Goal: Task Accomplishment & Management: Use online tool/utility

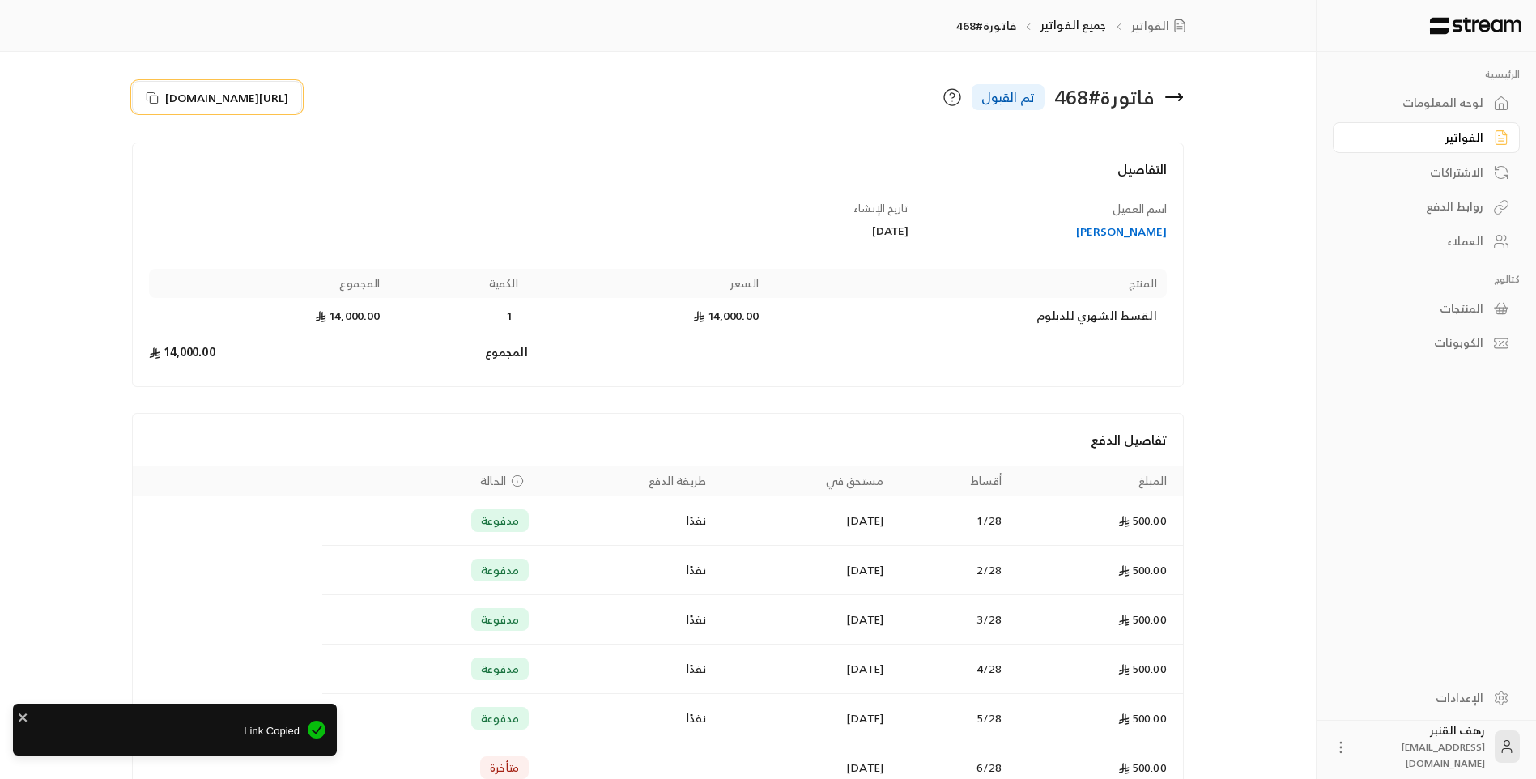
click at [155, 93] on icon at bounding box center [150, 95] width 7 height 7
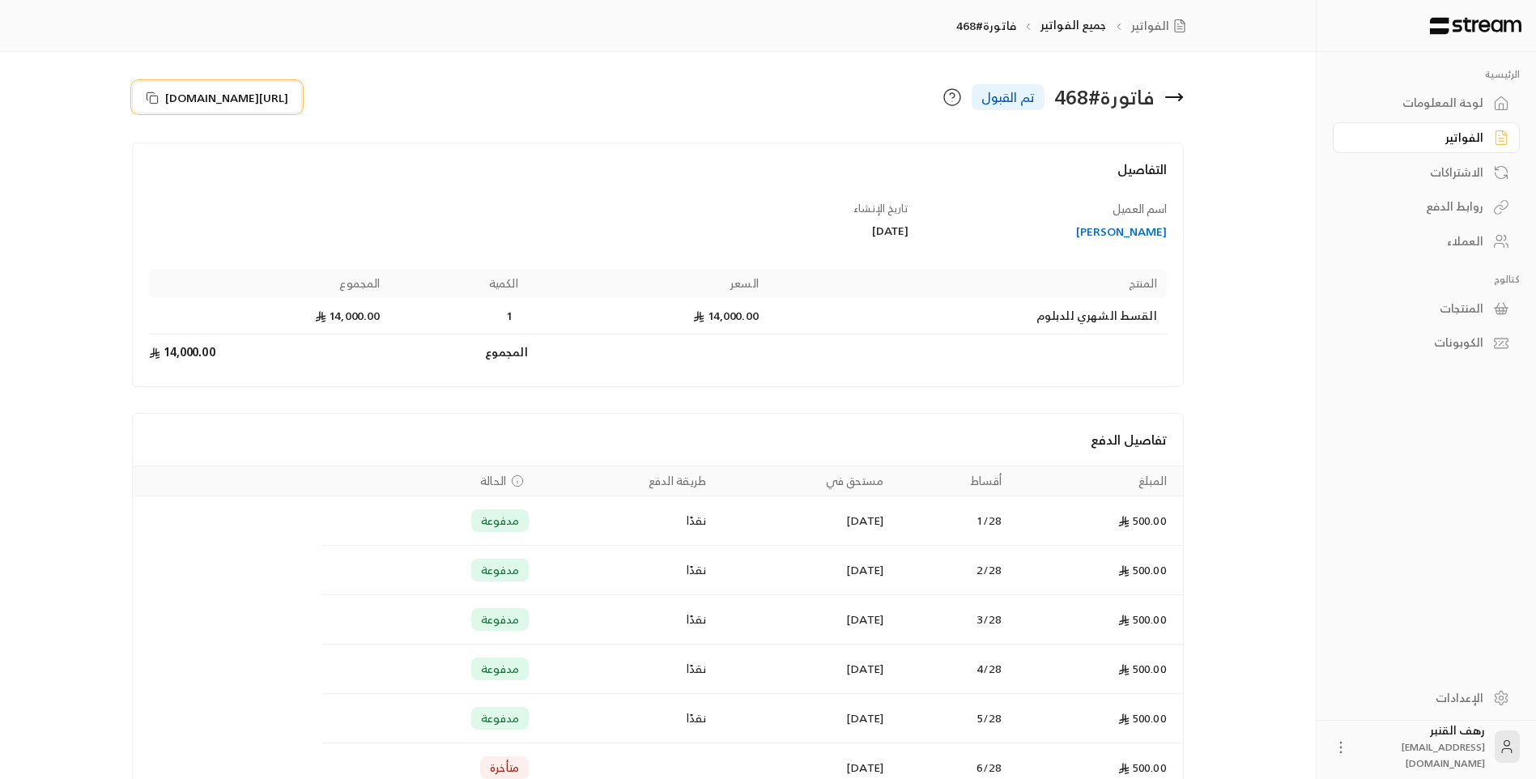
click at [182, 100] on span "[URL][DOMAIN_NAME]" at bounding box center [226, 97] width 123 height 17
click at [1178, 91] on icon at bounding box center [1173, 96] width 19 height 19
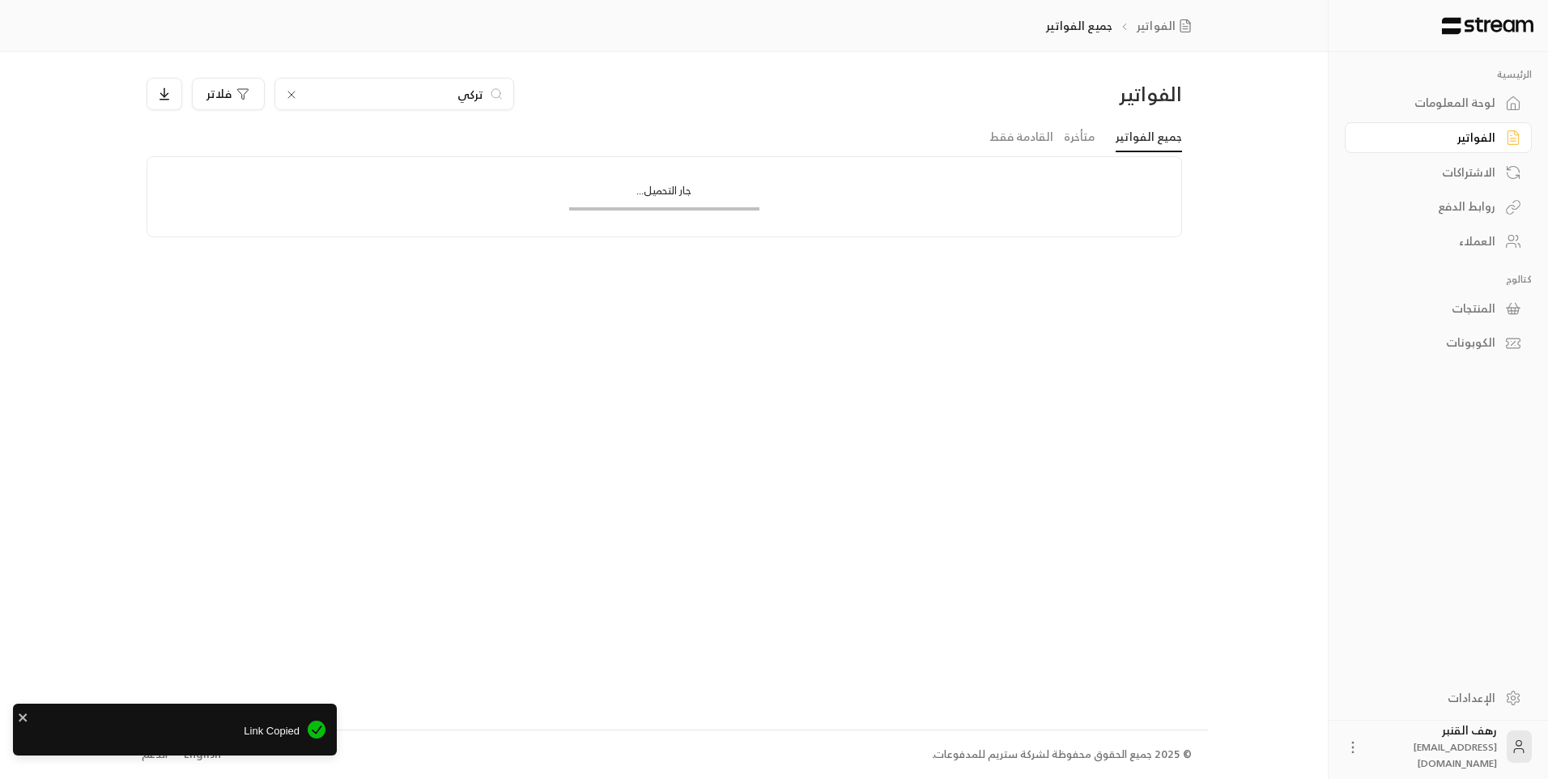
click at [293, 99] on icon at bounding box center [291, 94] width 13 height 13
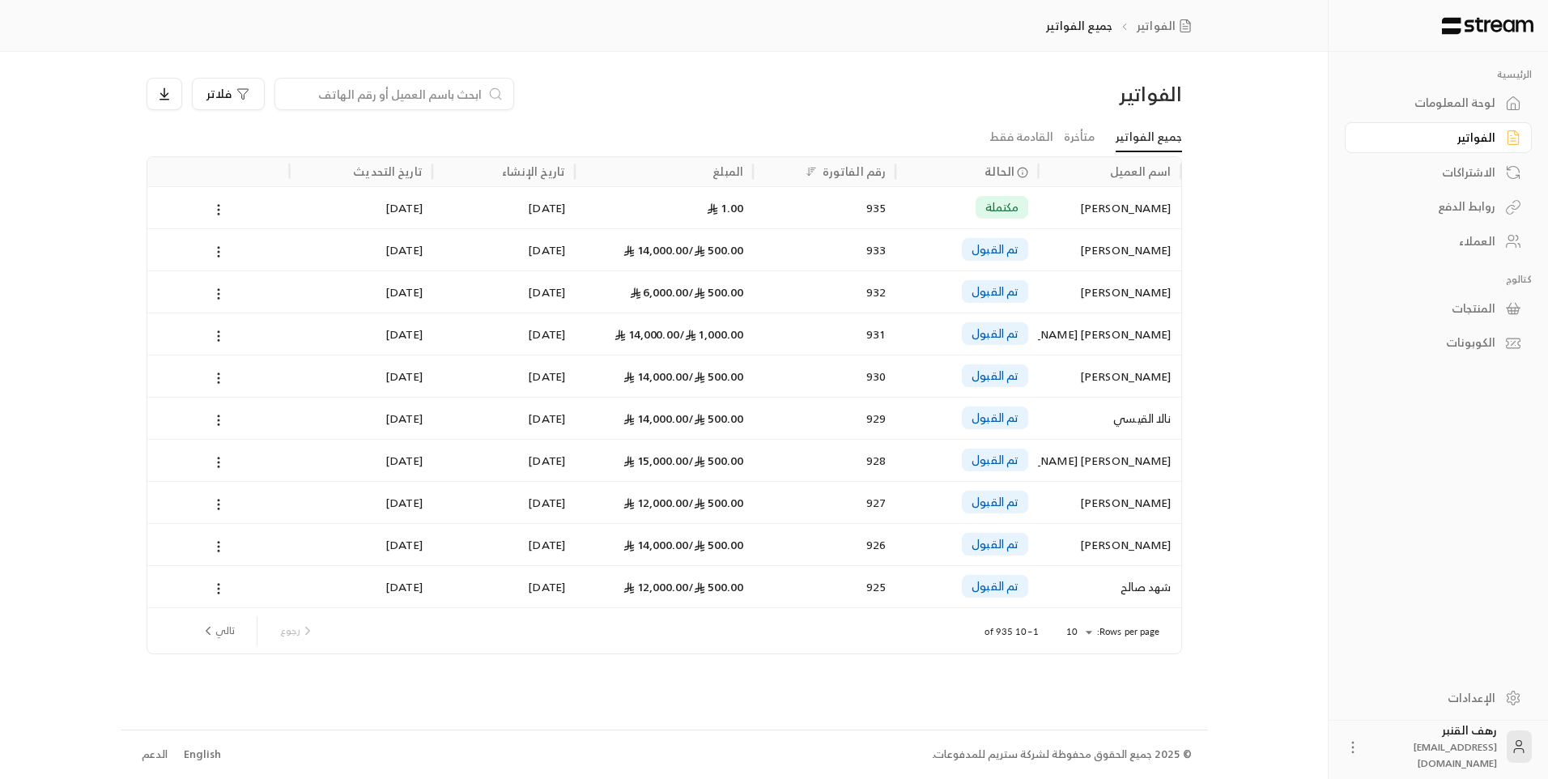
click at [304, 90] on input at bounding box center [384, 94] width 198 height 18
type input "[PERSON_NAME]"
click at [1089, 293] on div "موضي [PERSON_NAME]" at bounding box center [1109, 291] width 123 height 41
click at [209, 628] on icon "next page" at bounding box center [208, 630] width 4 height 7
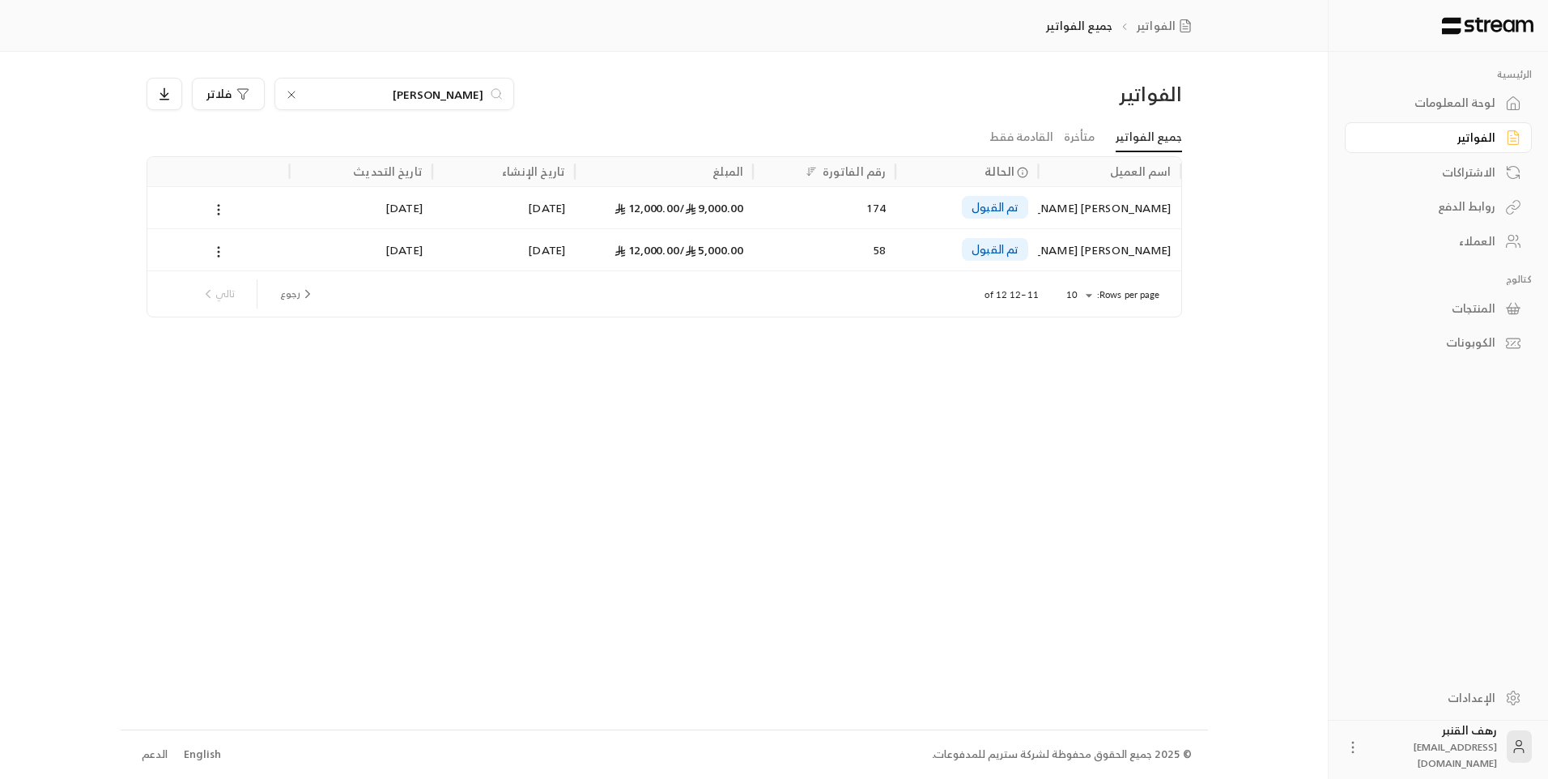
click at [285, 97] on icon at bounding box center [291, 94] width 13 height 13
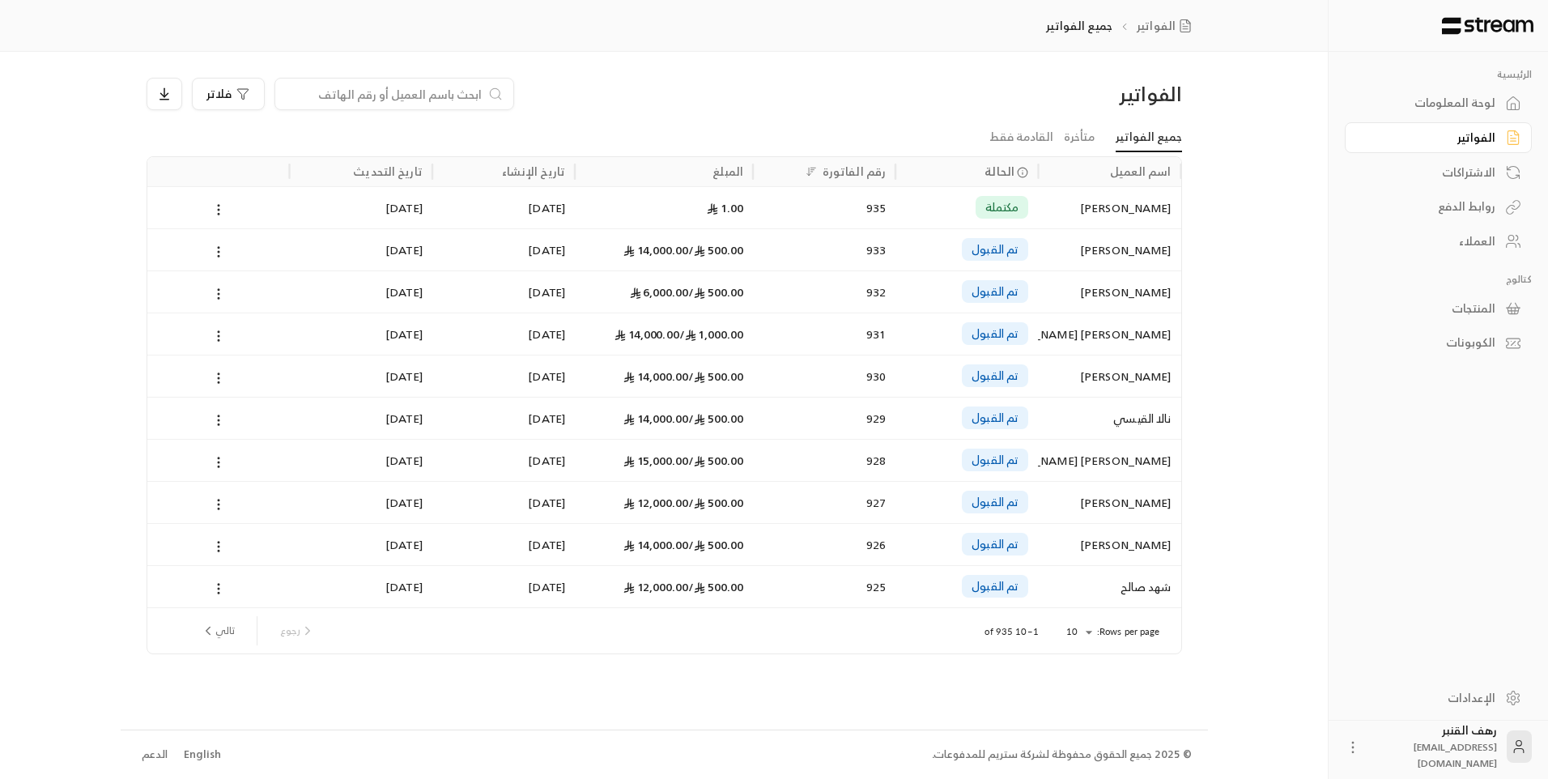
click at [300, 99] on div at bounding box center [394, 94] width 240 height 32
click at [302, 99] on input at bounding box center [384, 94] width 198 height 18
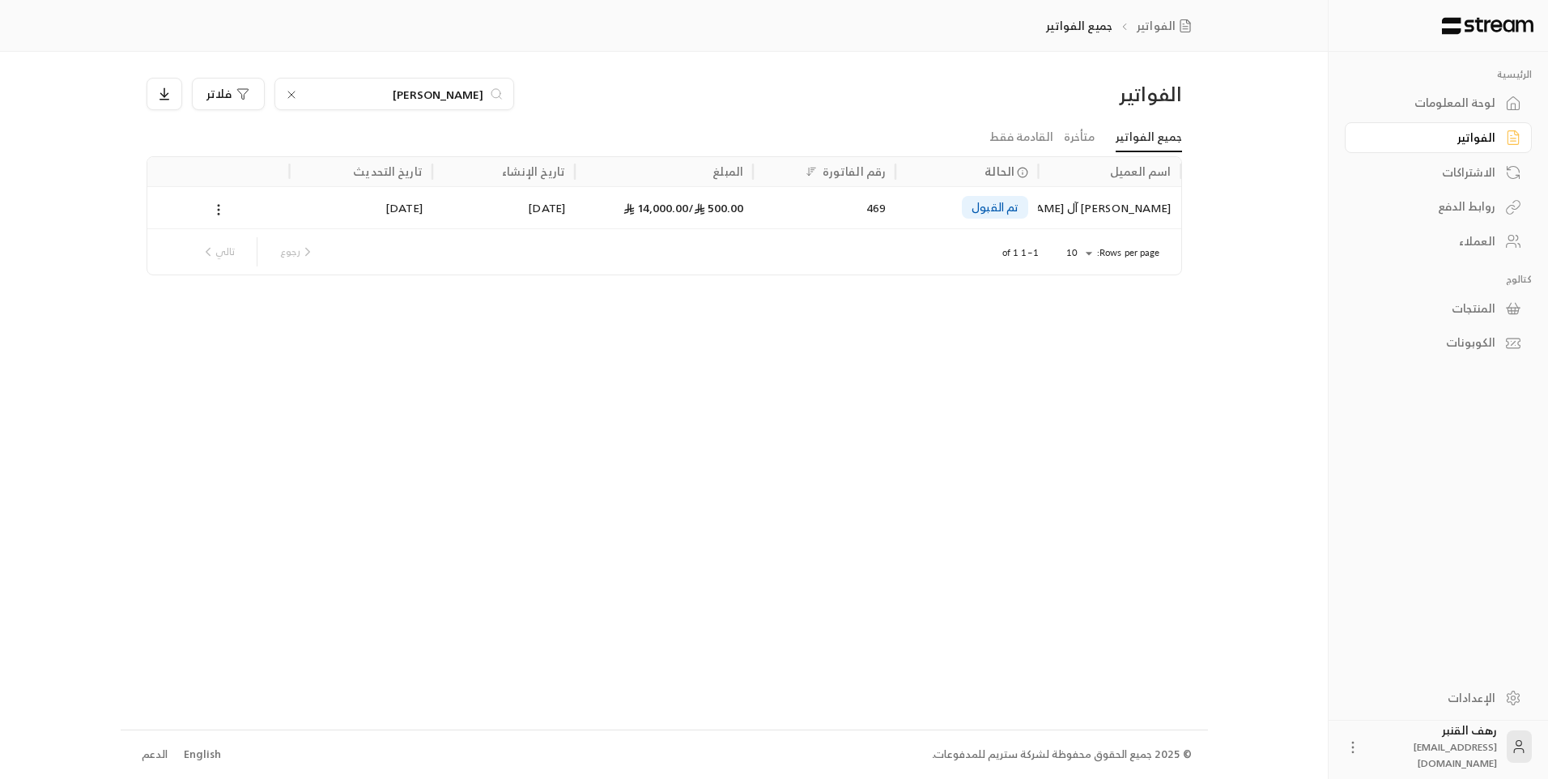
type input "[PERSON_NAME]"
click at [1083, 204] on div "[PERSON_NAME] آل [PERSON_NAME]" at bounding box center [1109, 207] width 123 height 41
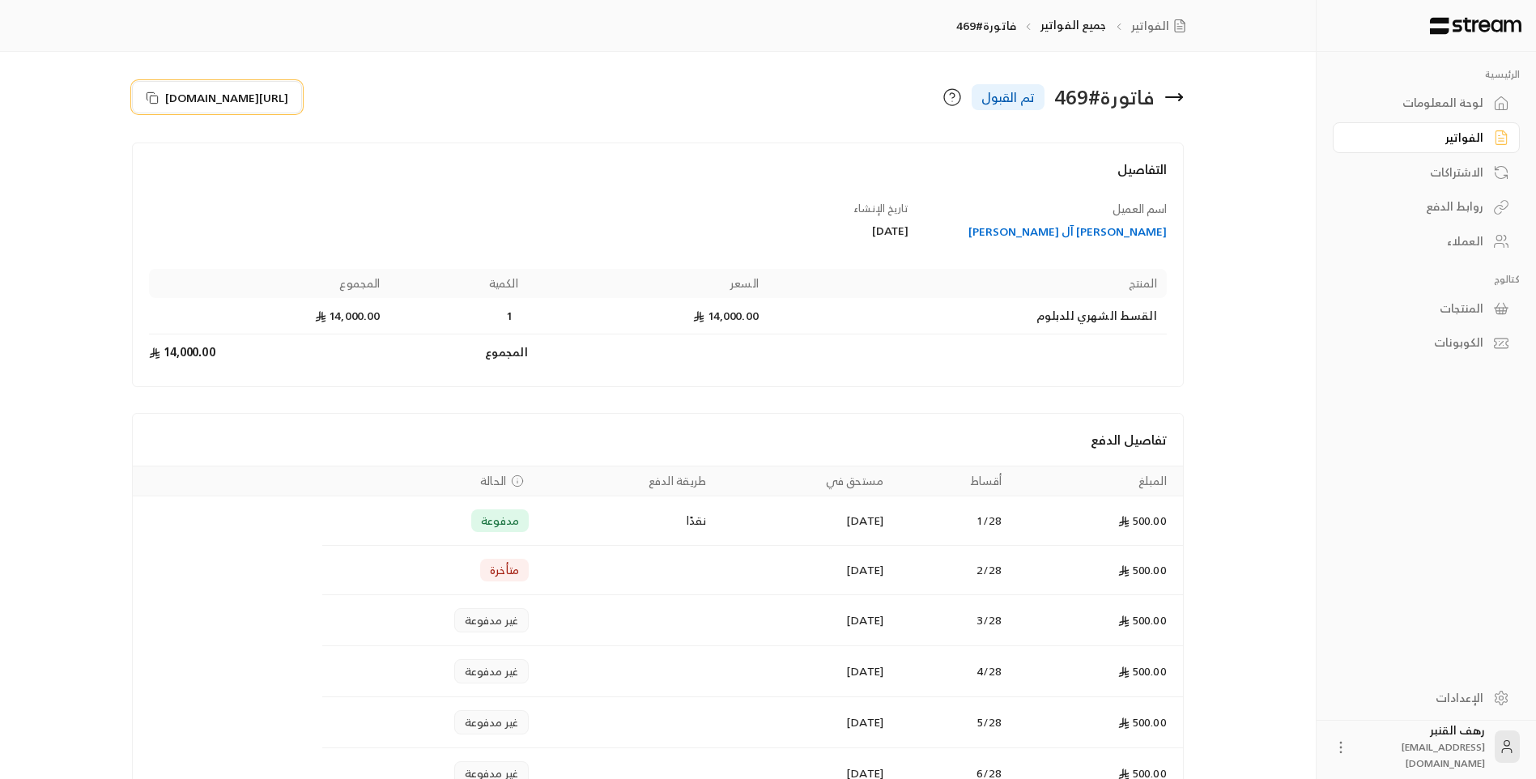
click at [172, 103] on span "[URL][DOMAIN_NAME]" at bounding box center [226, 97] width 123 height 17
